Goal: Navigation & Orientation: Find specific page/section

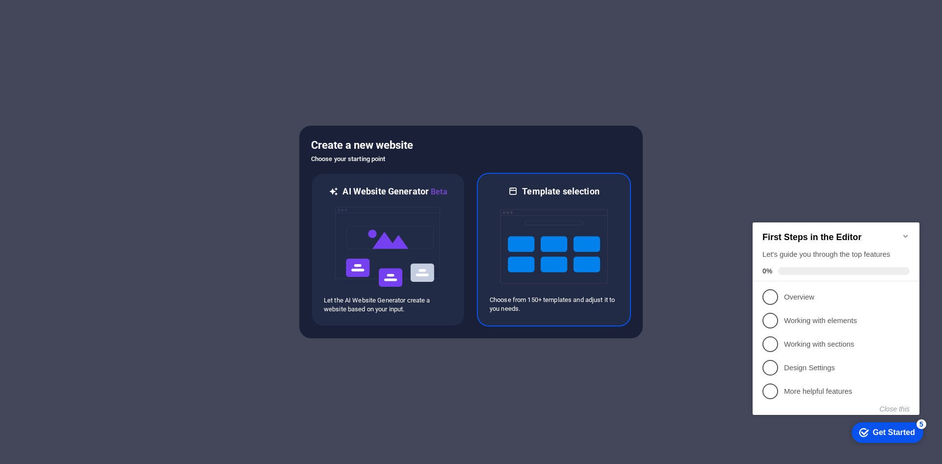
click at [540, 223] on img at bounding box center [554, 246] width 108 height 98
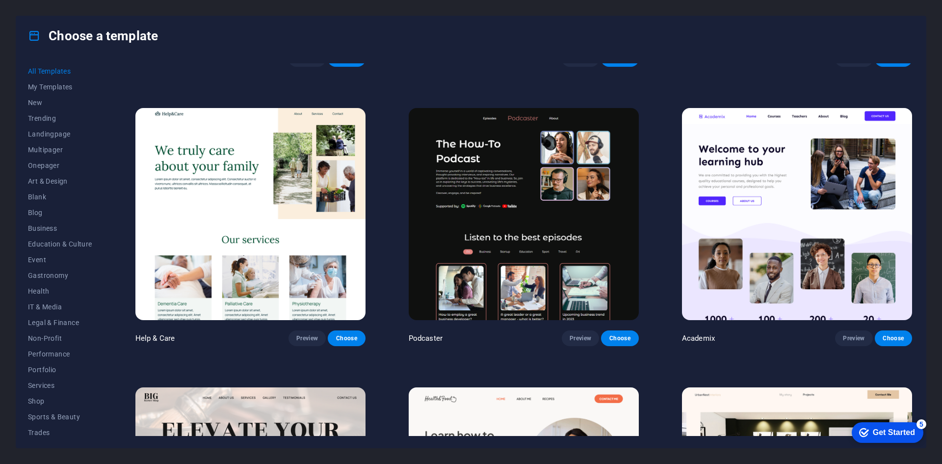
scroll to position [1353, 0]
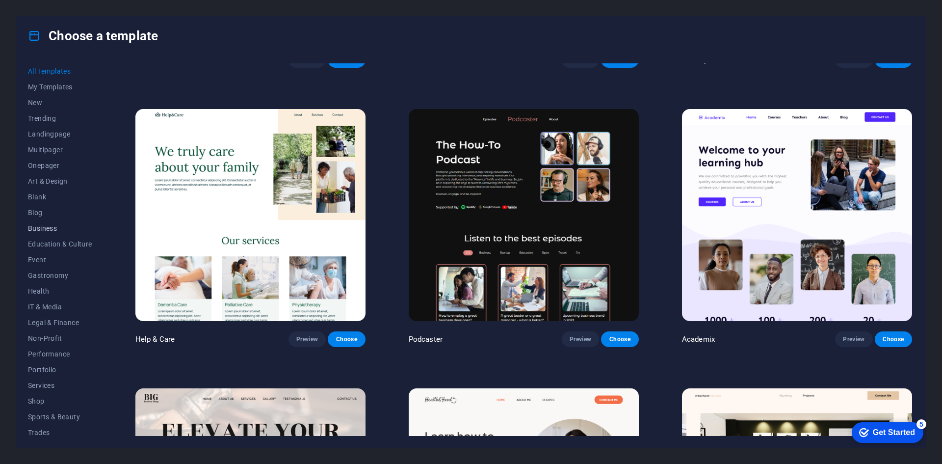
click at [74, 224] on span "Business" at bounding box center [60, 228] width 64 height 8
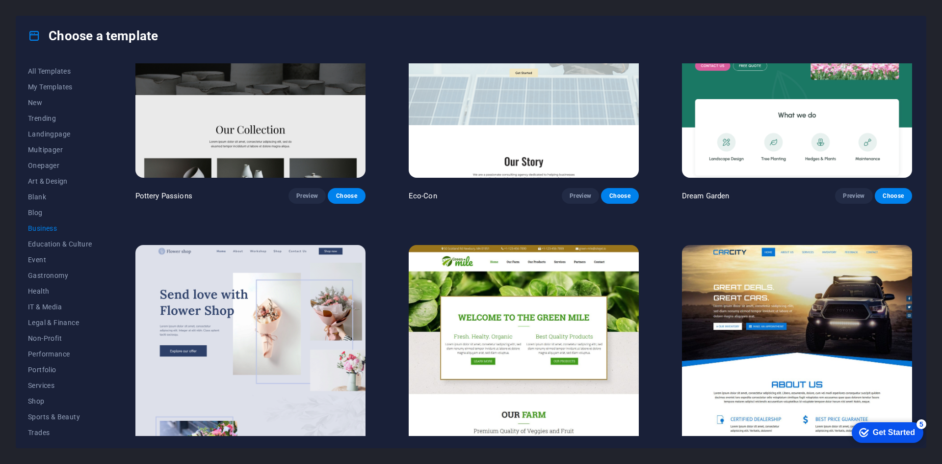
scroll to position [0, 0]
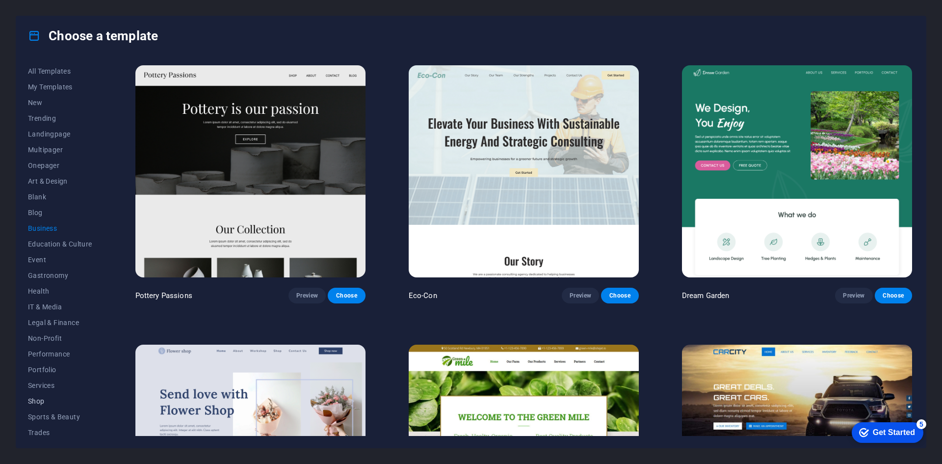
click at [61, 405] on button "Shop" at bounding box center [60, 401] width 64 height 16
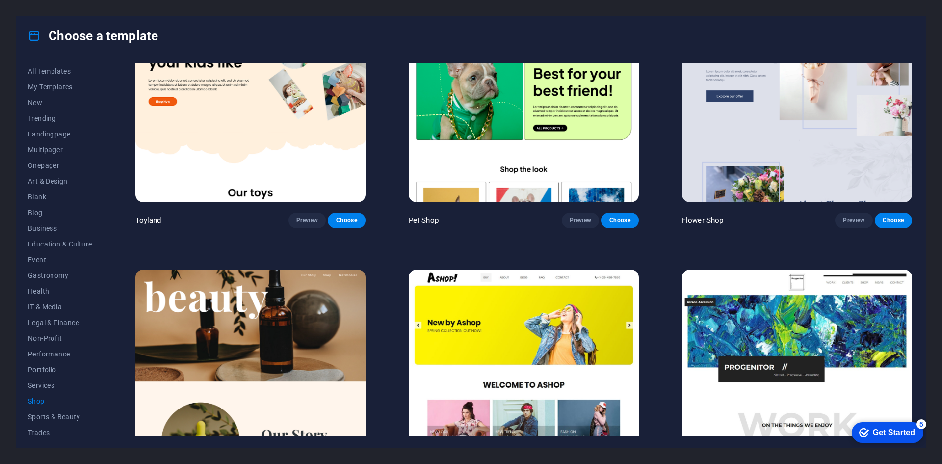
scroll to position [378, 0]
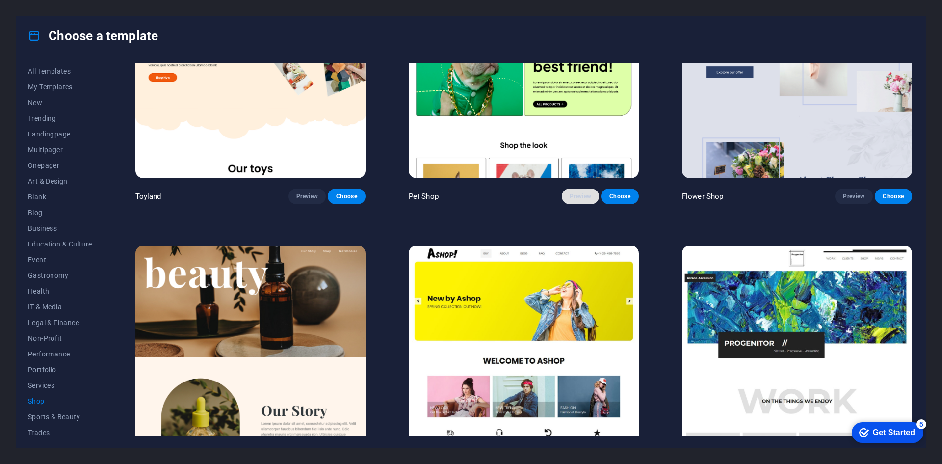
click at [582, 197] on span "Preview" at bounding box center [581, 196] width 22 height 8
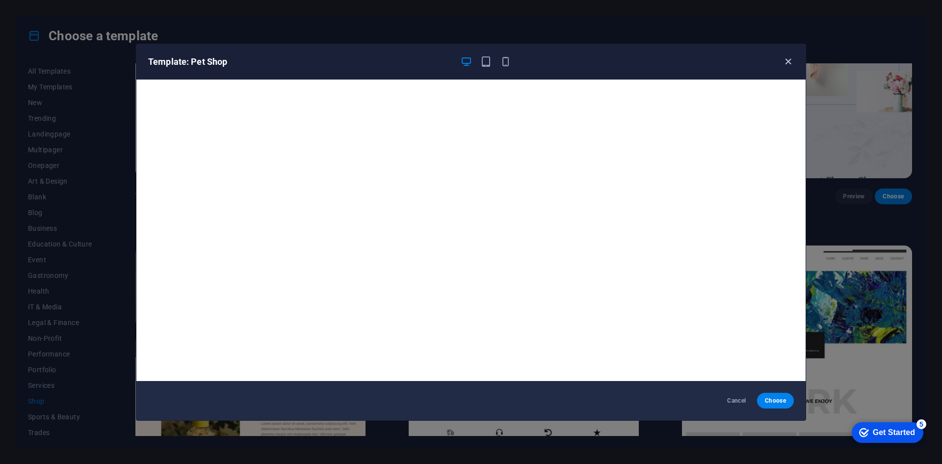
click at [792, 56] on icon "button" at bounding box center [788, 61] width 11 height 11
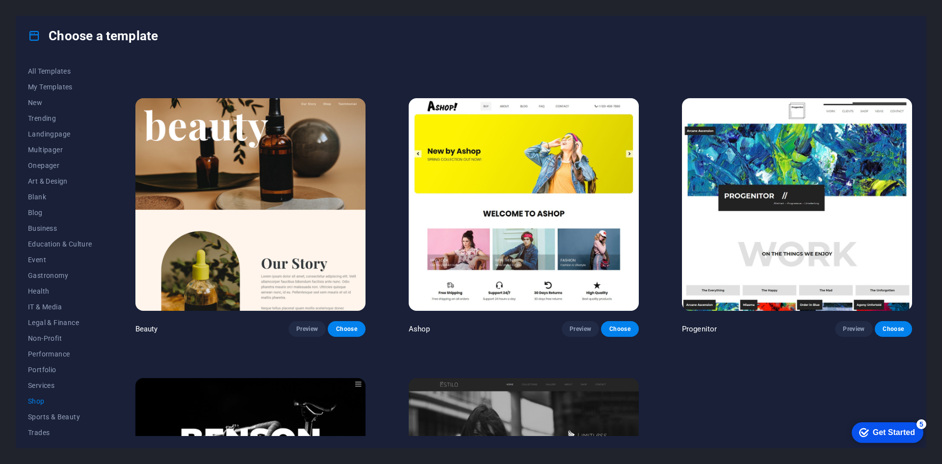
scroll to position [525, 0]
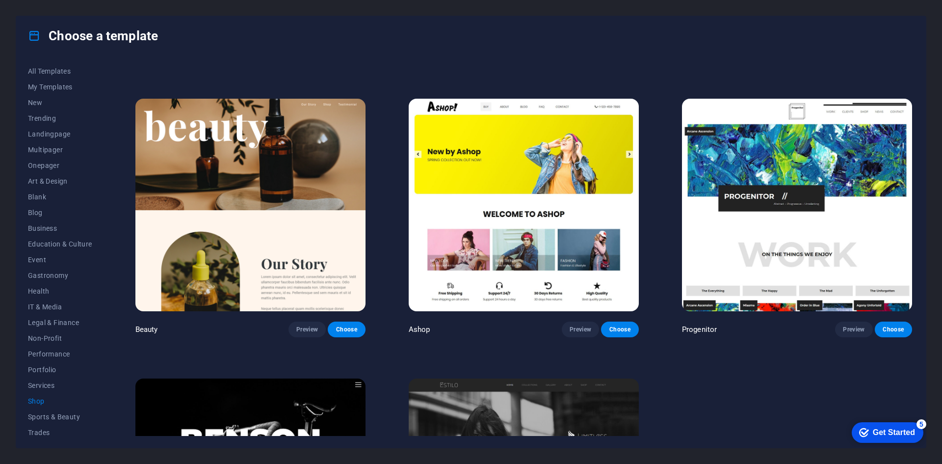
click at [535, 221] on img at bounding box center [524, 205] width 230 height 212
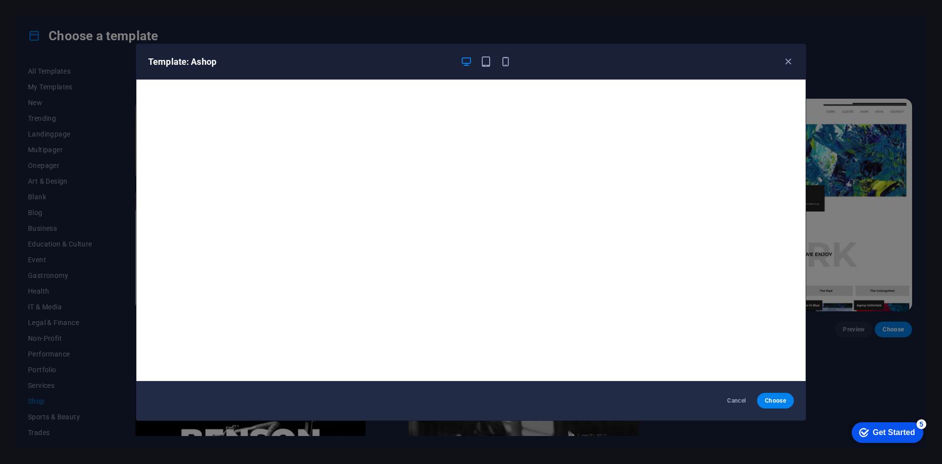
scroll to position [2, 0]
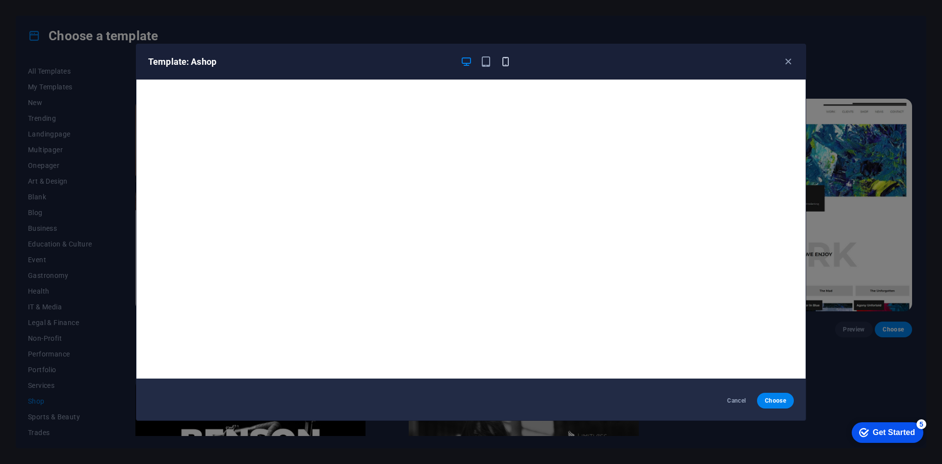
click at [502, 60] on icon "button" at bounding box center [505, 61] width 11 height 11
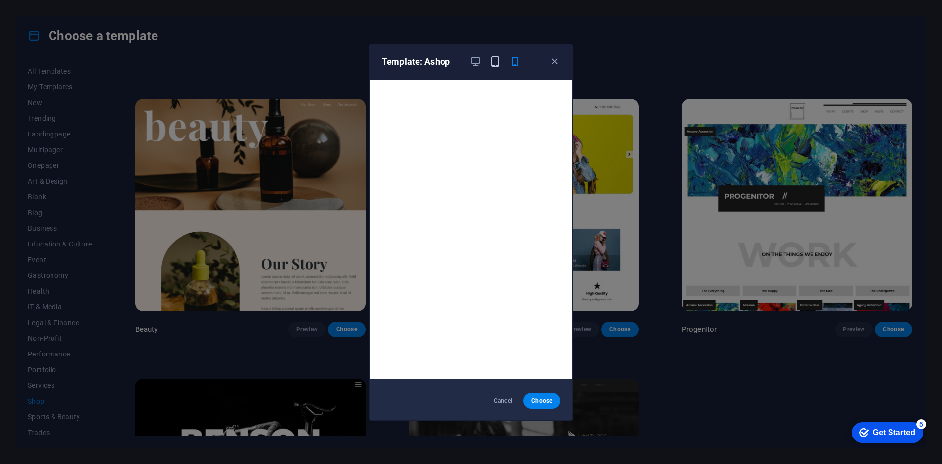
click at [496, 61] on icon "button" at bounding box center [495, 61] width 11 height 11
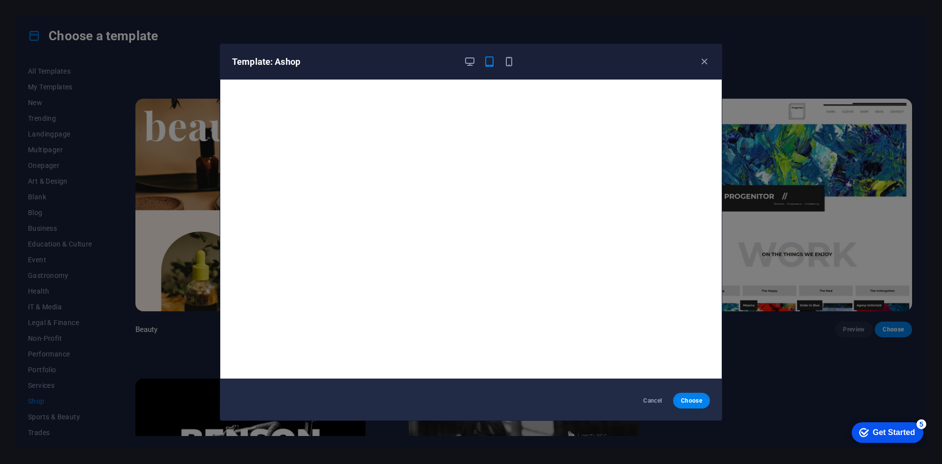
click at [471, 68] on div "Template: Ashop" at bounding box center [471, 61] width 502 height 35
click at [468, 59] on icon "button" at bounding box center [469, 61] width 11 height 11
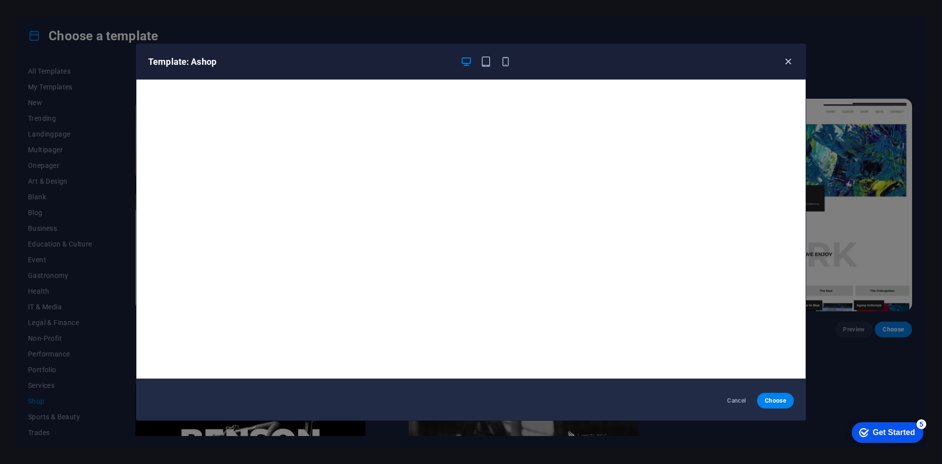
click at [785, 65] on icon "button" at bounding box center [788, 61] width 11 height 11
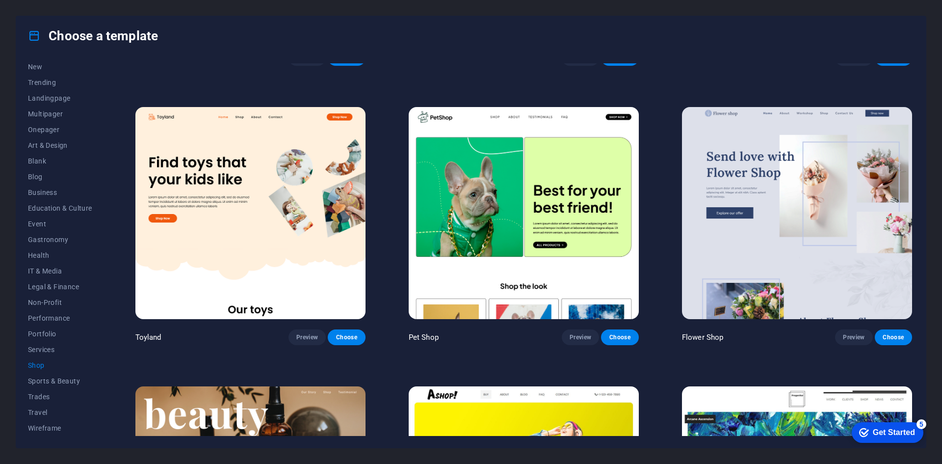
scroll to position [239, 0]
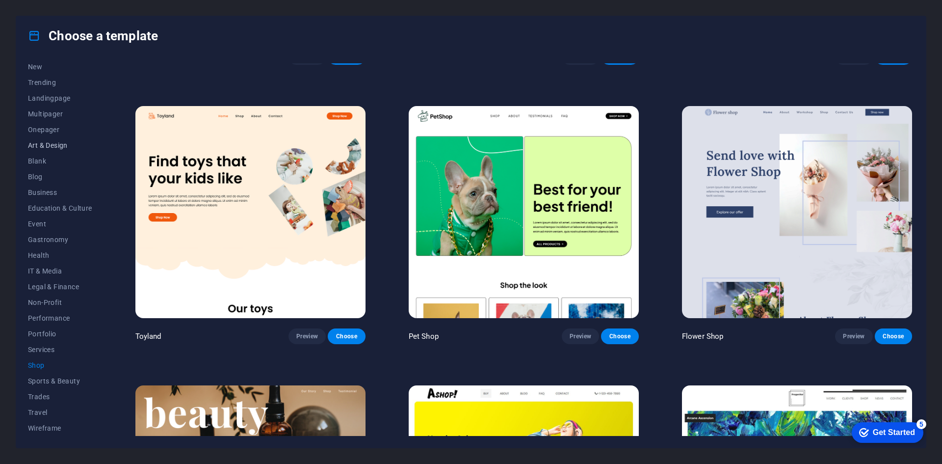
click at [60, 140] on button "Art & Design" at bounding box center [60, 145] width 64 height 16
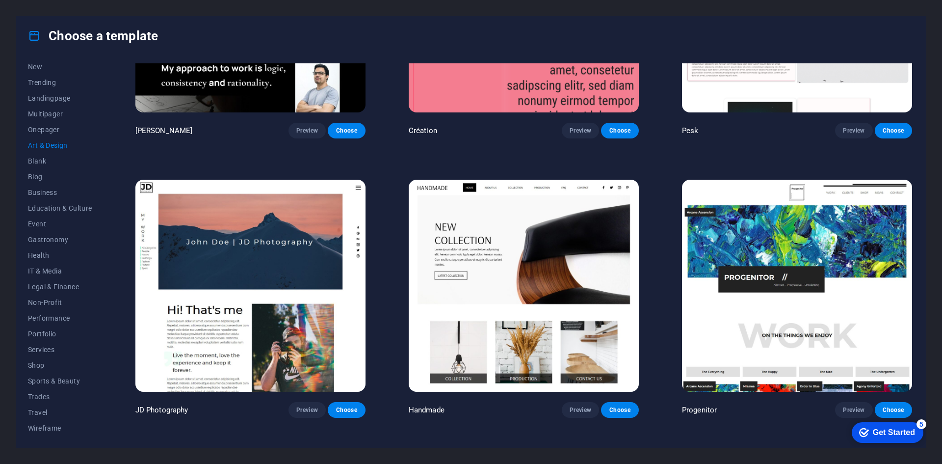
scroll to position [275, 0]
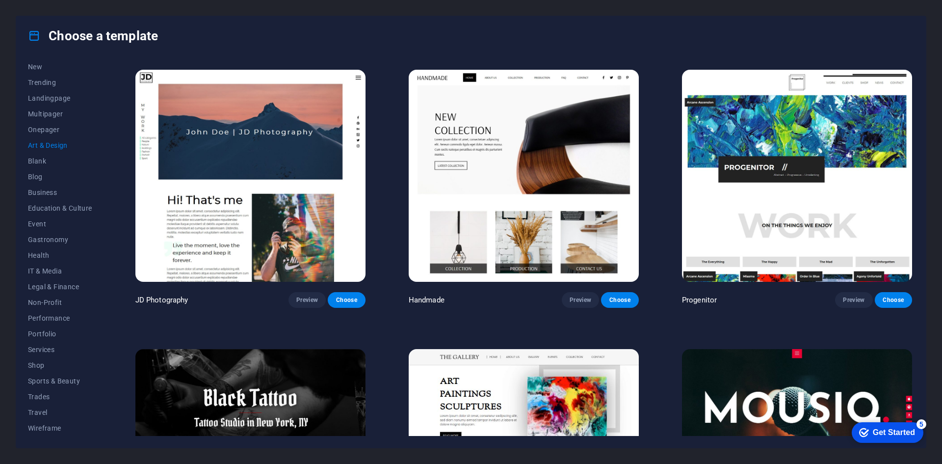
click at [520, 205] on img at bounding box center [524, 176] width 230 height 212
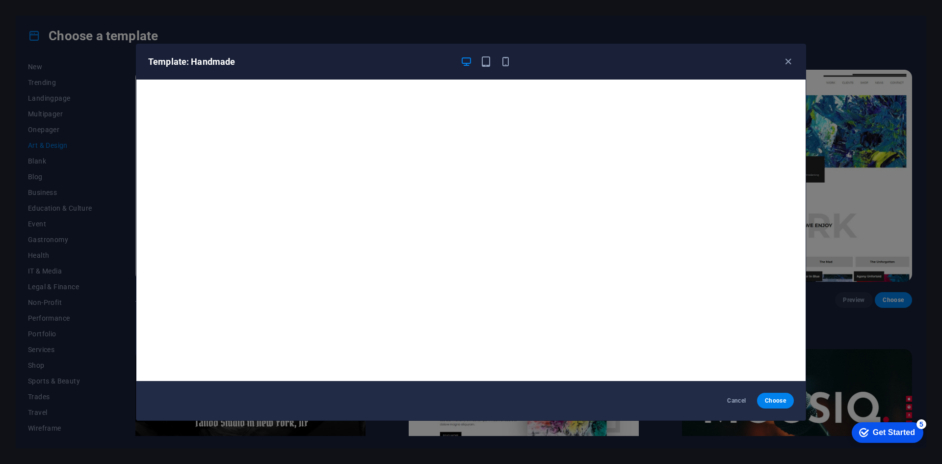
scroll to position [2, 0]
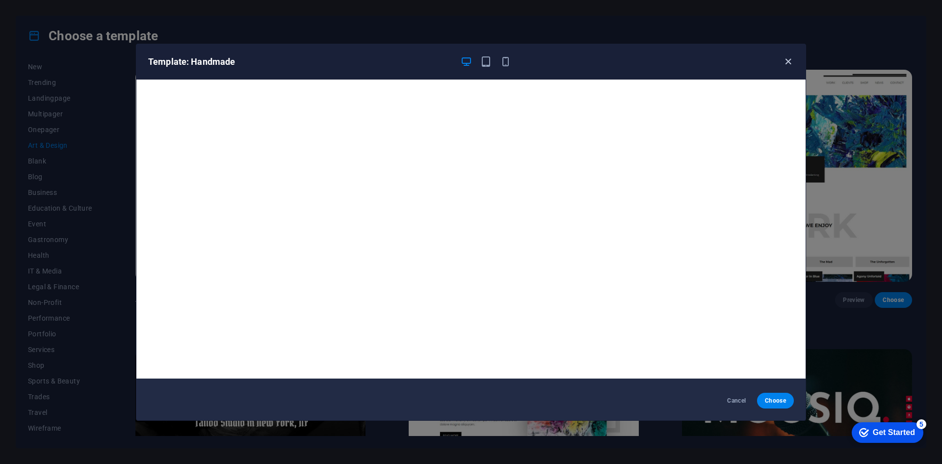
click at [784, 61] on icon "button" at bounding box center [788, 61] width 11 height 11
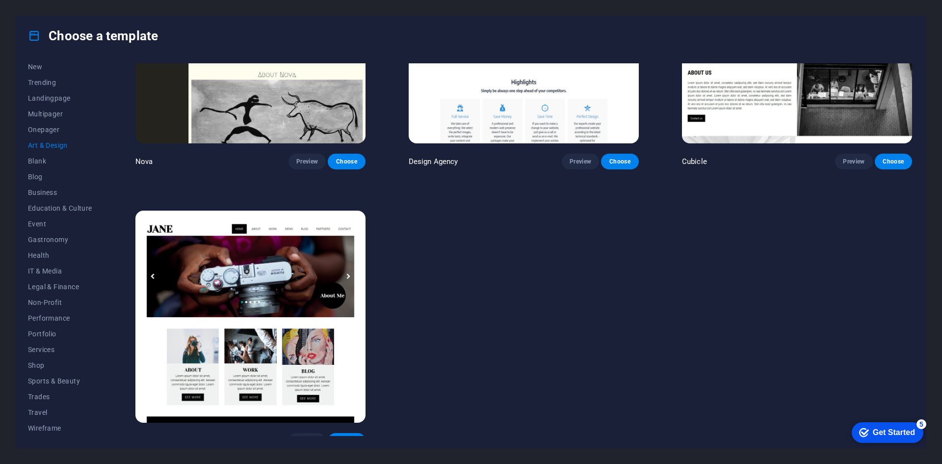
scroll to position [1258, 0]
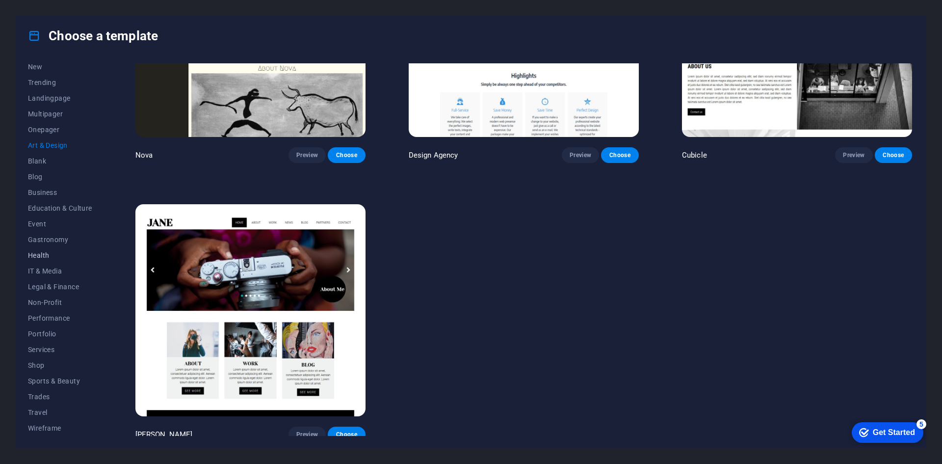
click at [54, 258] on span "Health" at bounding box center [60, 255] width 64 height 8
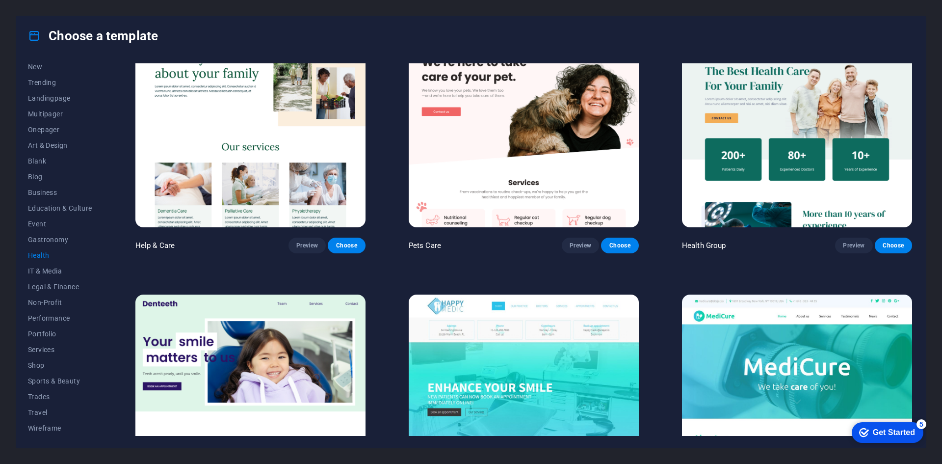
scroll to position [0, 0]
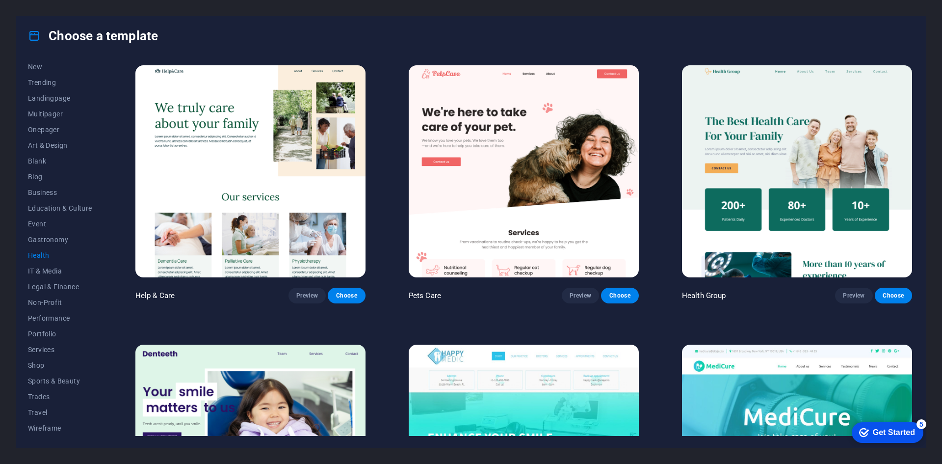
click at [783, 200] on img at bounding box center [797, 171] width 230 height 212
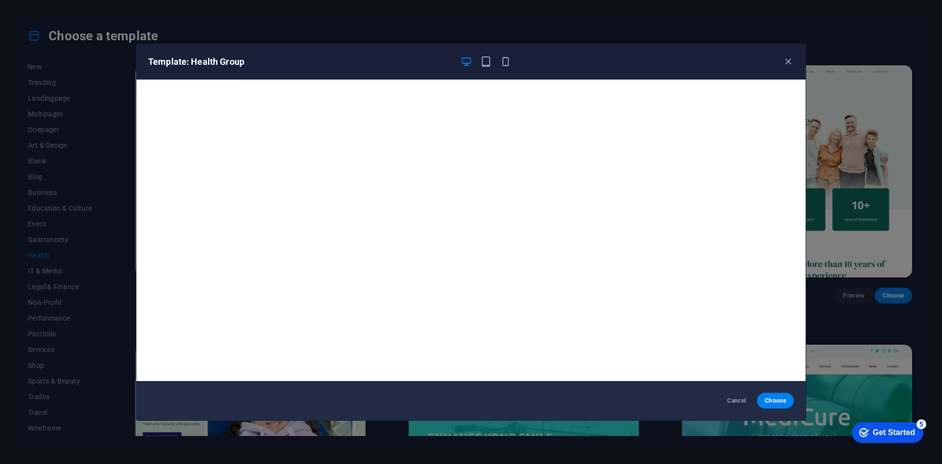
scroll to position [2, 0]
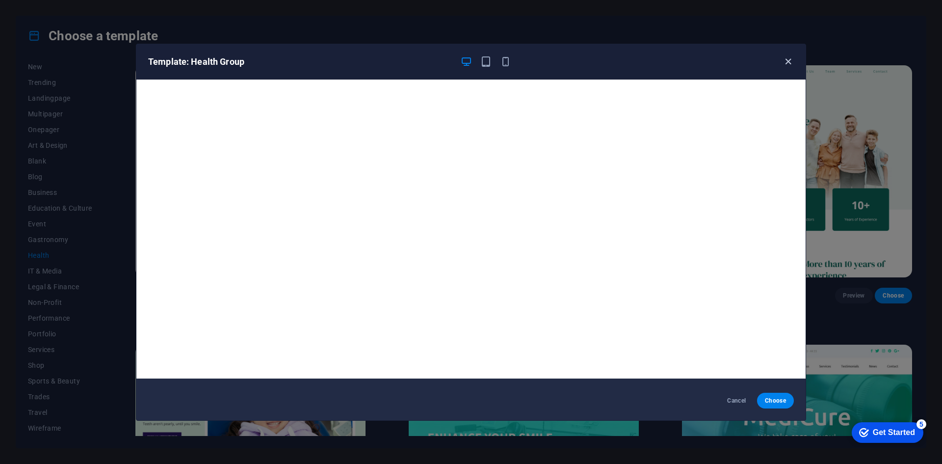
click at [790, 57] on icon "button" at bounding box center [788, 61] width 11 height 11
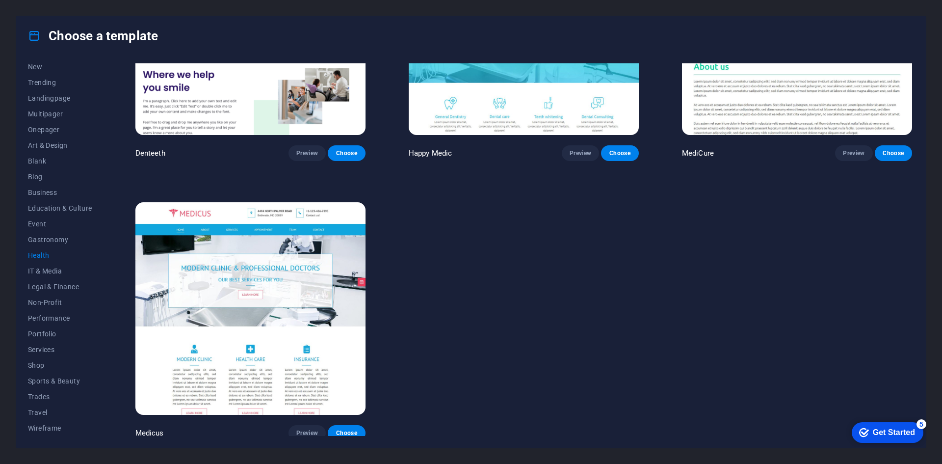
scroll to position [423, 0]
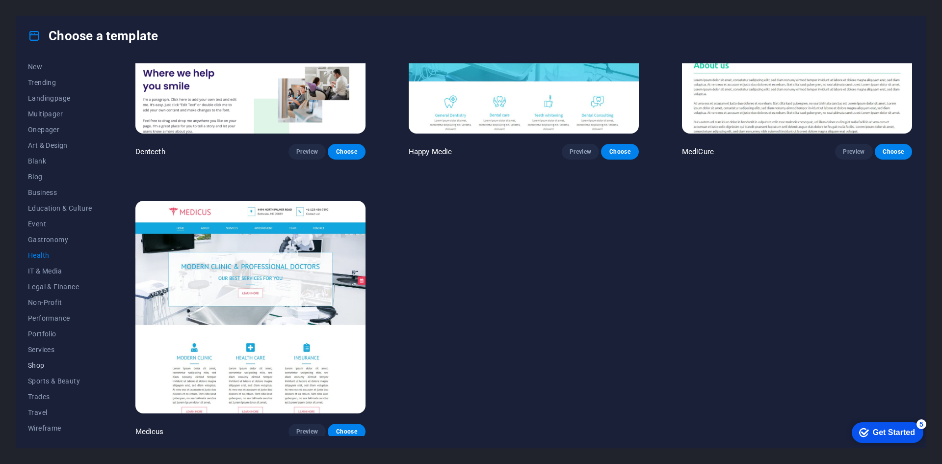
click at [46, 361] on button "Shop" at bounding box center [60, 365] width 64 height 16
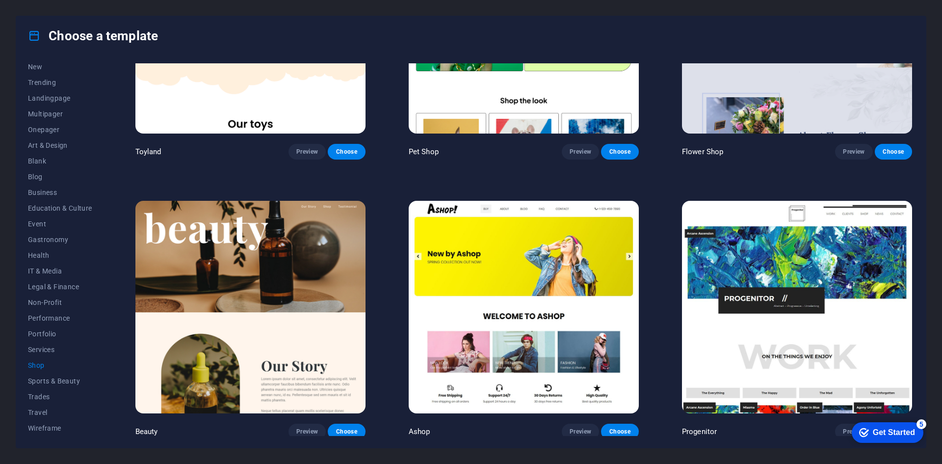
click at [590, 294] on img at bounding box center [524, 307] width 230 height 212
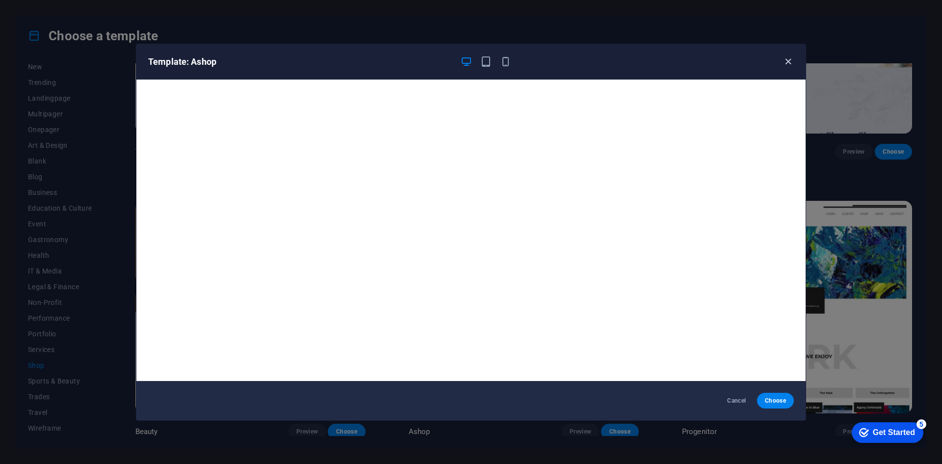
click at [788, 66] on icon "button" at bounding box center [788, 61] width 11 height 11
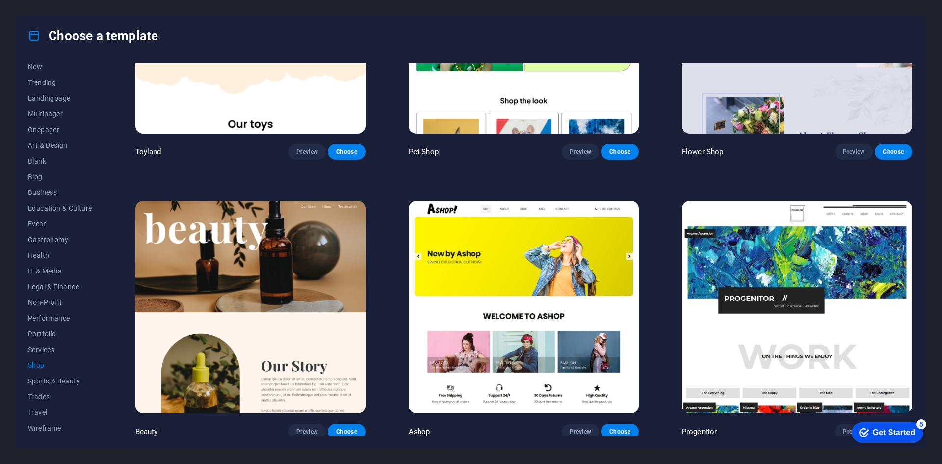
click at [255, 304] on img at bounding box center [250, 307] width 230 height 212
